Goal: Find specific page/section: Find specific page/section

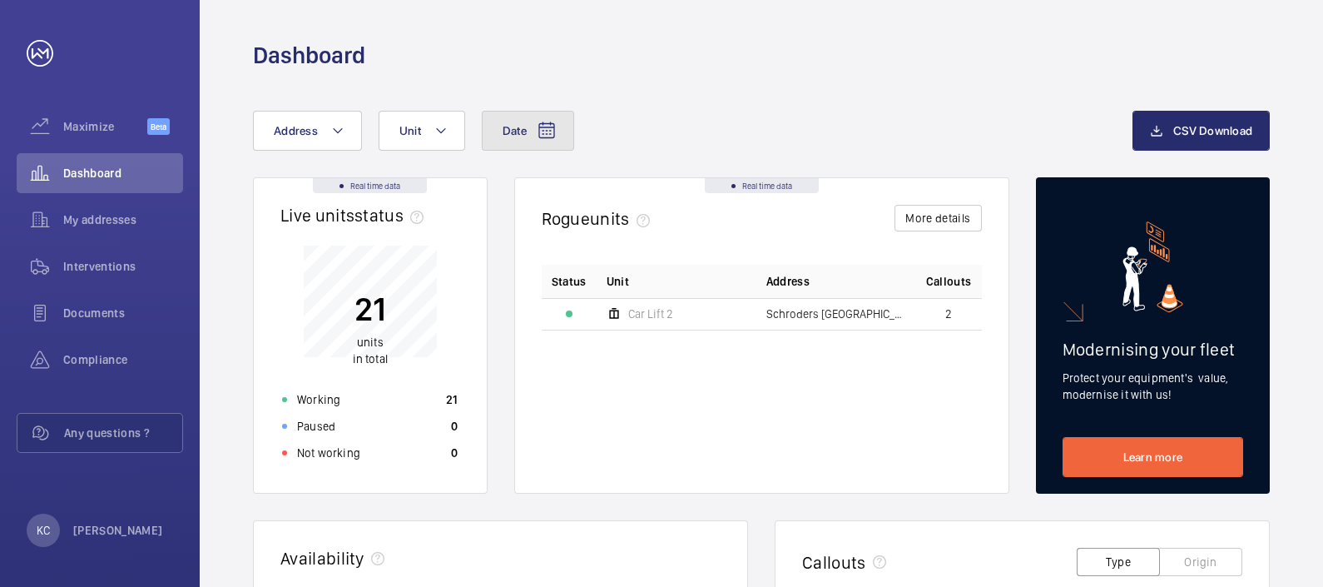
click at [545, 128] on mat-icon at bounding box center [547, 131] width 20 height 20
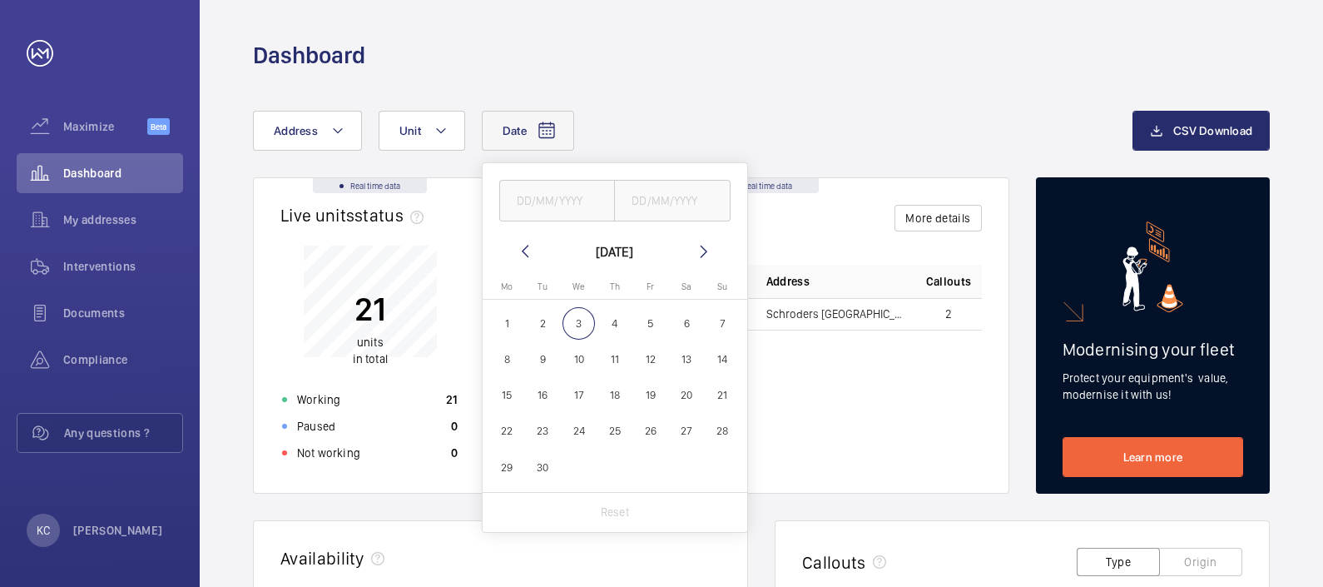
click at [524, 246] on mat-icon at bounding box center [525, 251] width 20 height 20
click at [508, 469] on span "25" at bounding box center [507, 467] width 32 height 32
type input "25/08/2025"
click at [722, 468] on span "31" at bounding box center [723, 467] width 32 height 32
type input "[DATE]"
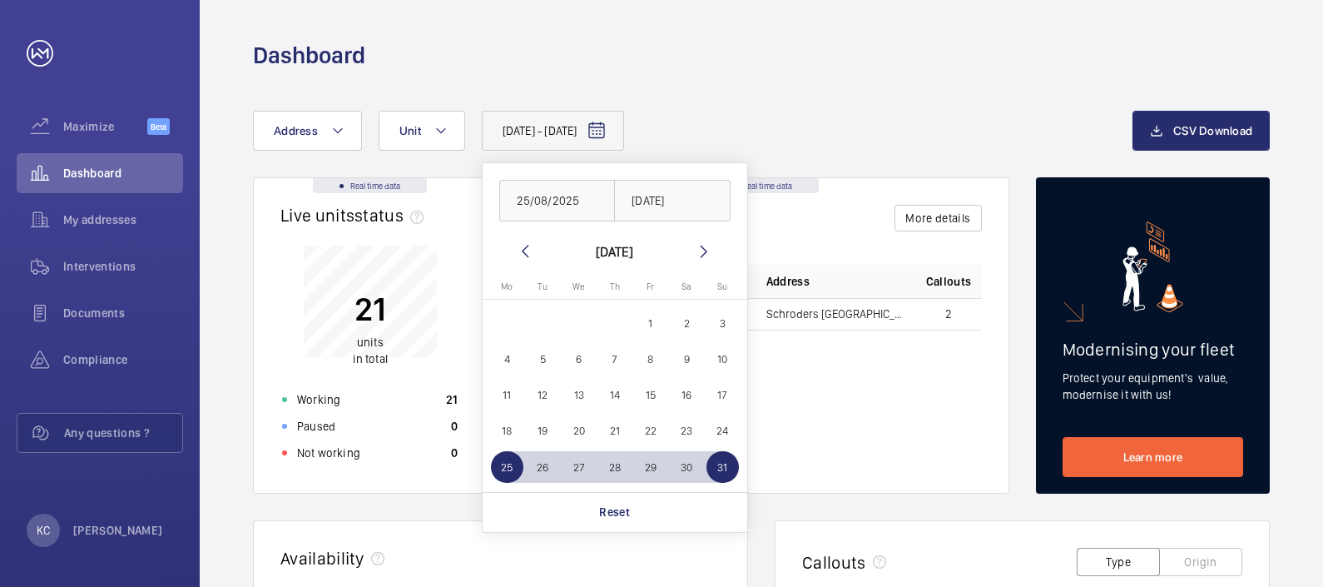
click at [854, 121] on div "[DATE] - [DATE] [DATE] [DATE] [DATE] [DATE] Mo [DATE] Tu [DATE] We [DATE] Th [D…" at bounding box center [693, 131] width 880 height 40
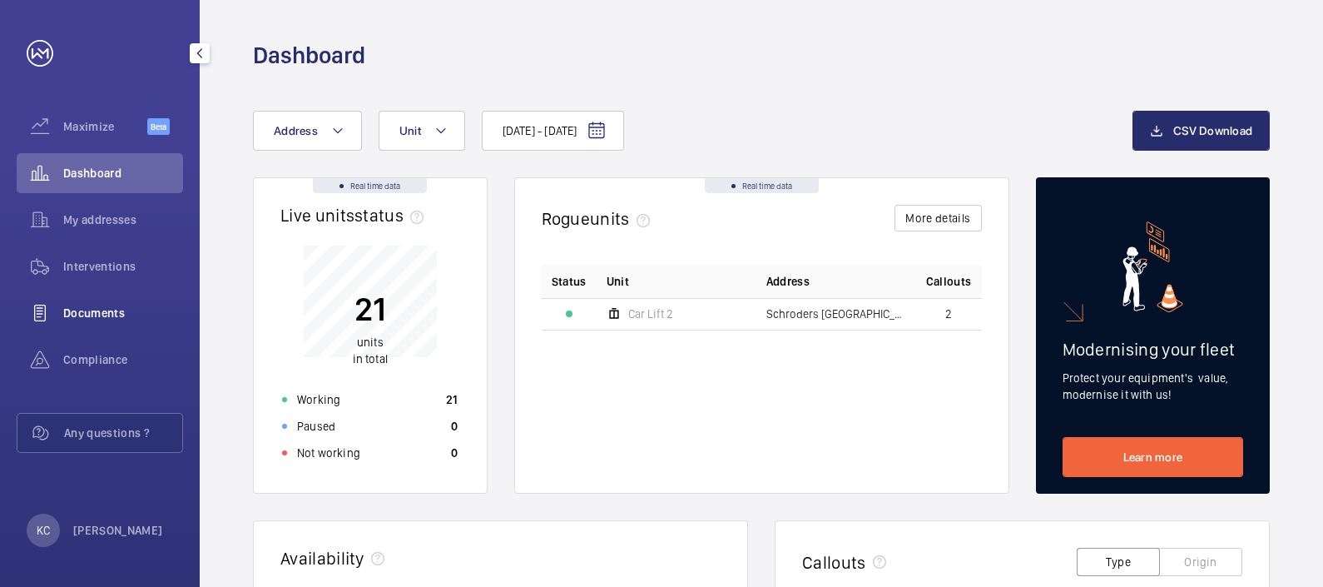
click at [99, 305] on span "Documents" at bounding box center [123, 313] width 120 height 17
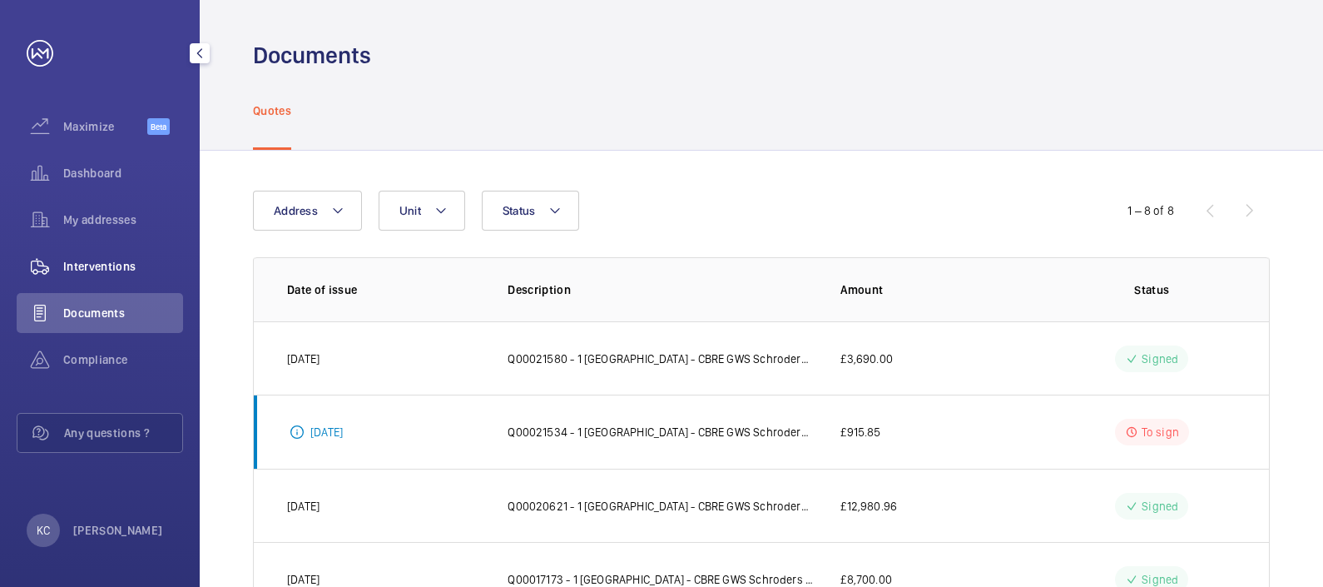
click at [133, 258] on span "Interventions" at bounding box center [123, 266] width 120 height 17
